Goal: Task Accomplishment & Management: Manage account settings

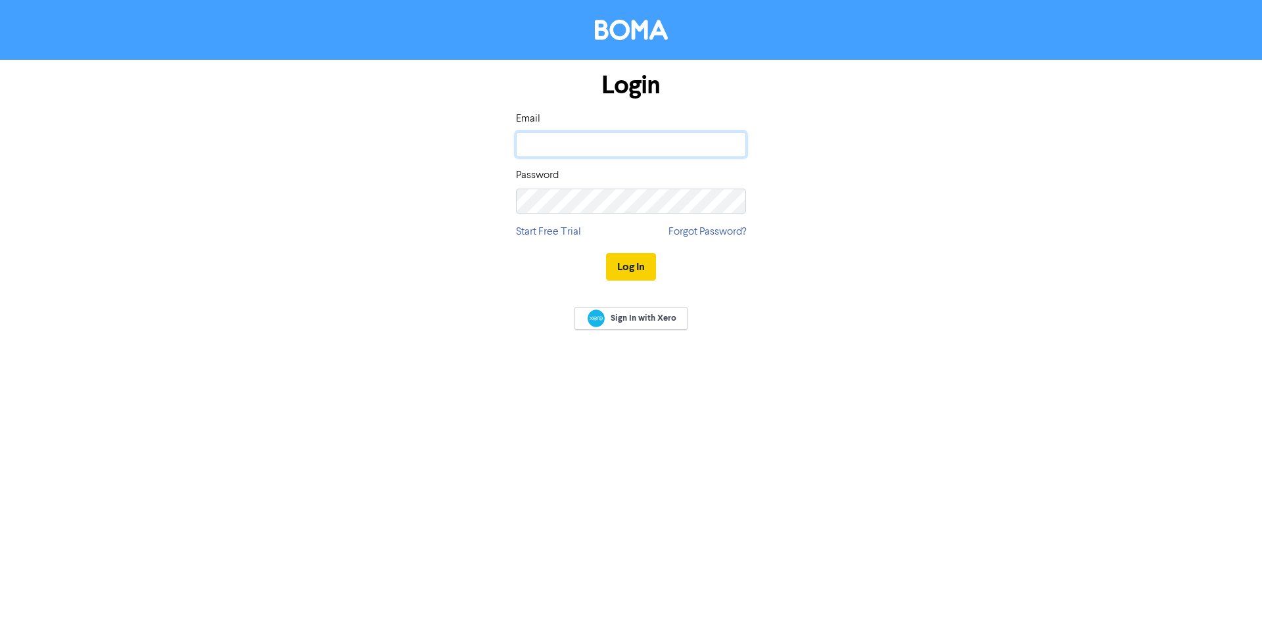
type input "[PERSON_NAME][EMAIL_ADDRESS][PERSON_NAME][DOMAIN_NAME]"
click at [643, 271] on button "Log In" at bounding box center [631, 267] width 50 height 28
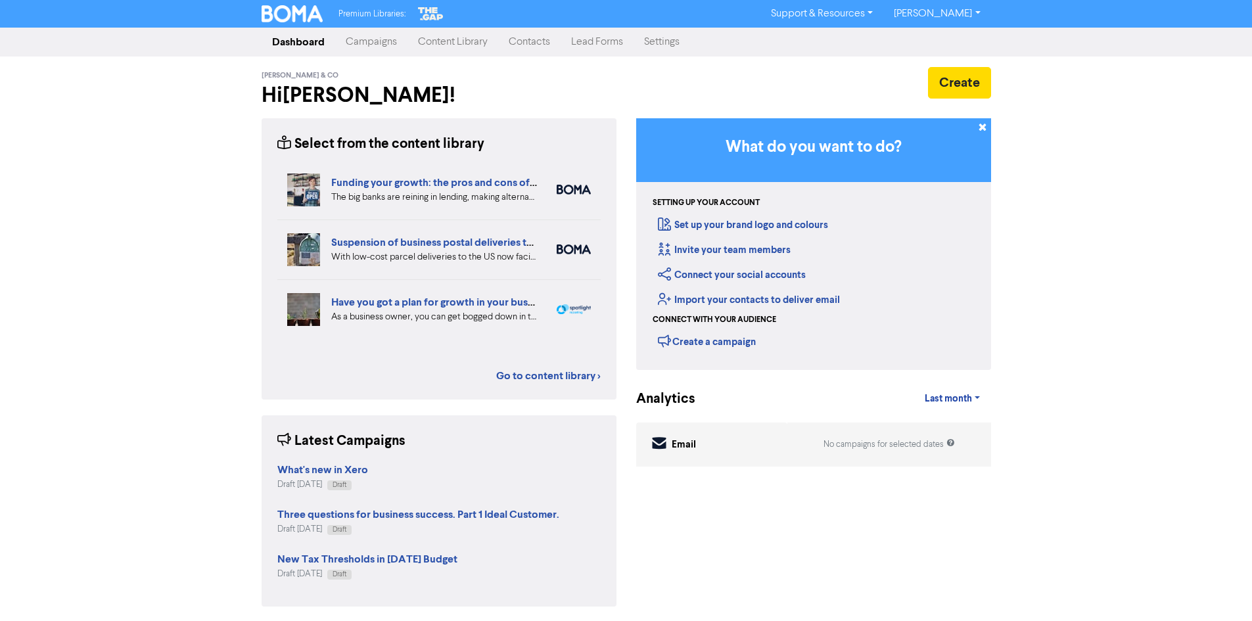
click at [658, 45] on link "Settings" at bounding box center [662, 42] width 57 height 26
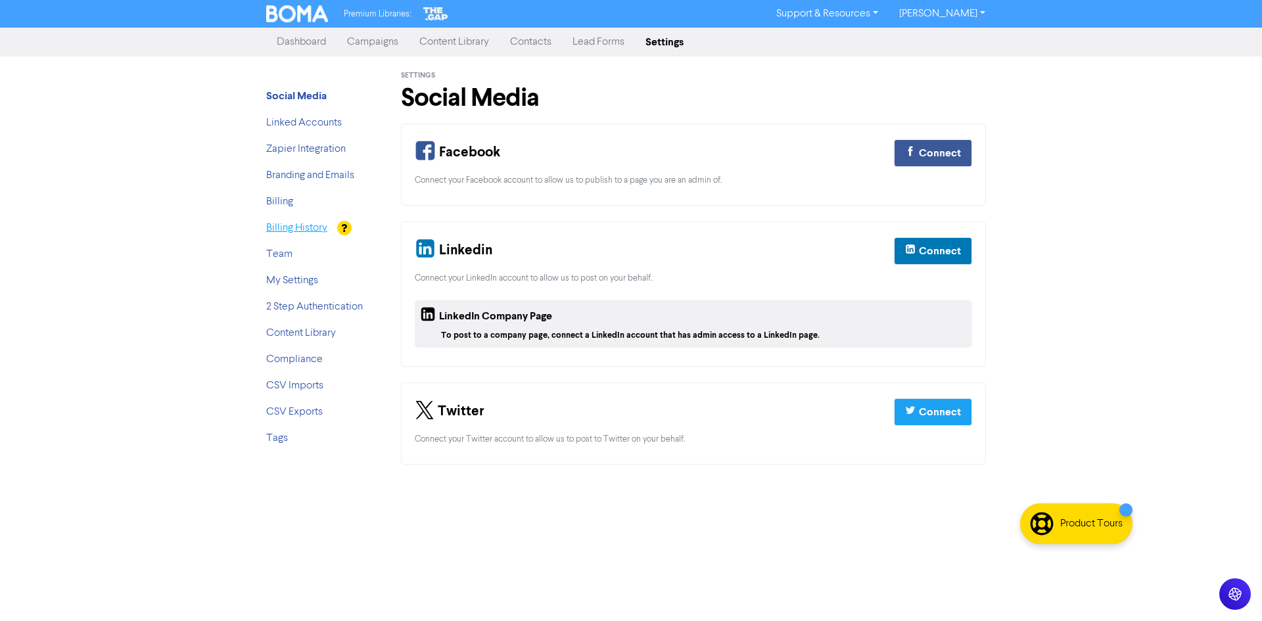
click at [289, 231] on link "Billing History" at bounding box center [296, 228] width 61 height 11
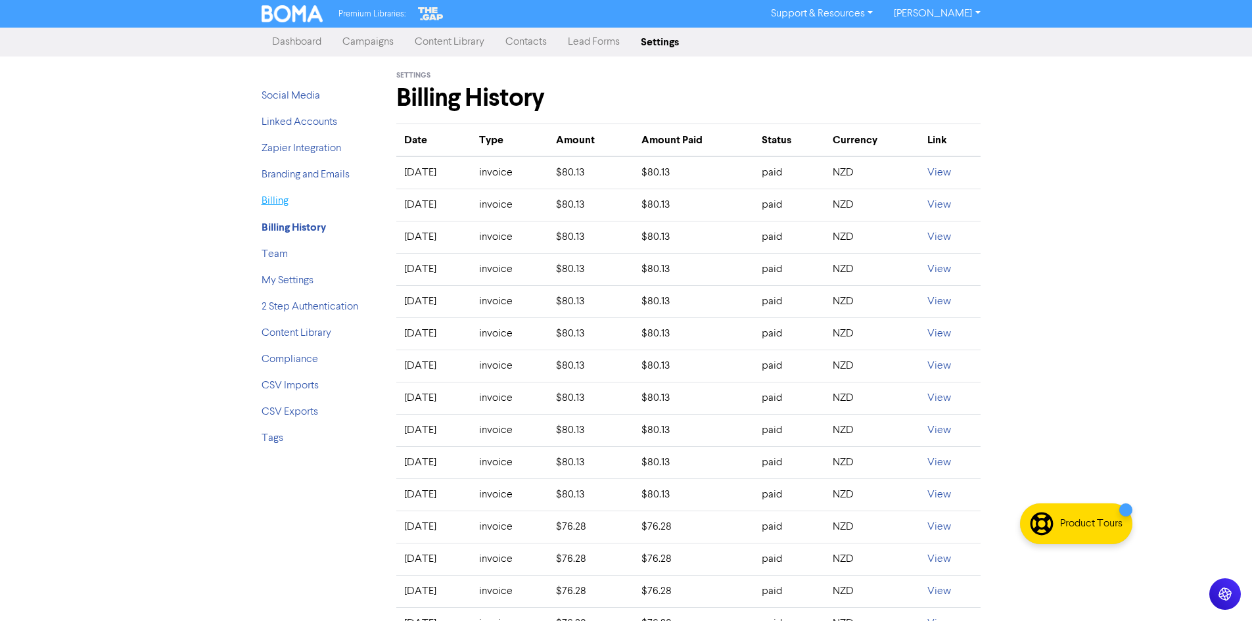
click at [277, 200] on link "Billing" at bounding box center [275, 201] width 27 height 11
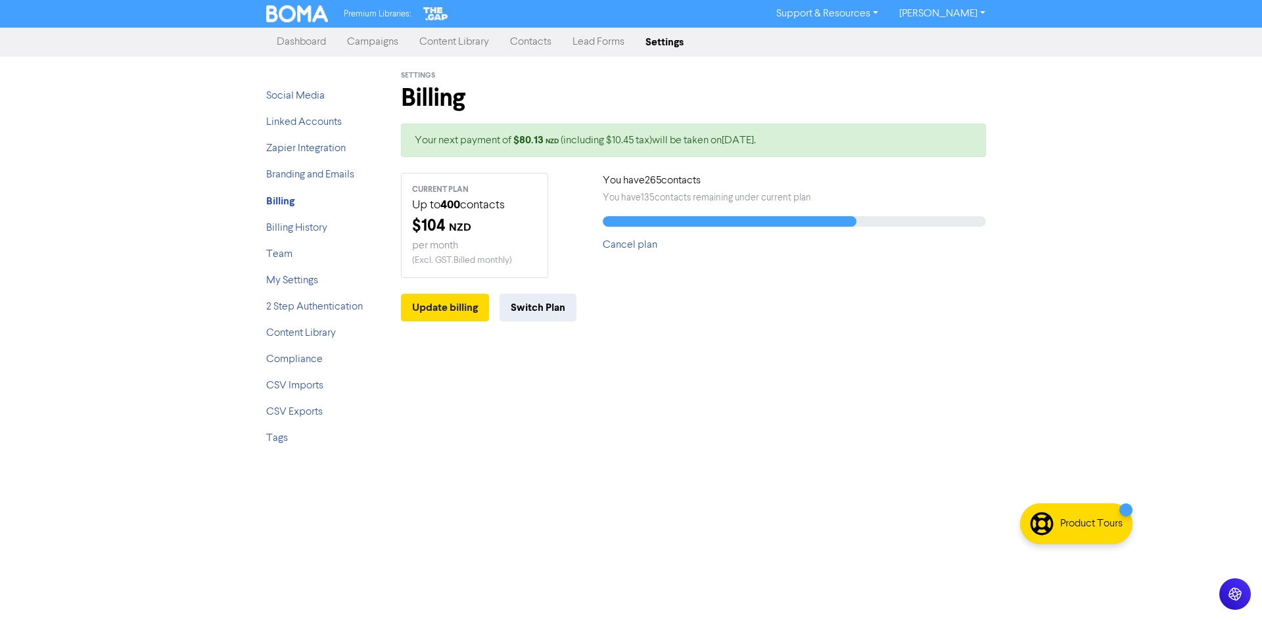
click at [959, 13] on link "[PERSON_NAME]" at bounding box center [942, 13] width 107 height 21
click at [956, 37] on button "Log Out" at bounding box center [941, 40] width 104 height 16
